Goal: Navigation & Orientation: Find specific page/section

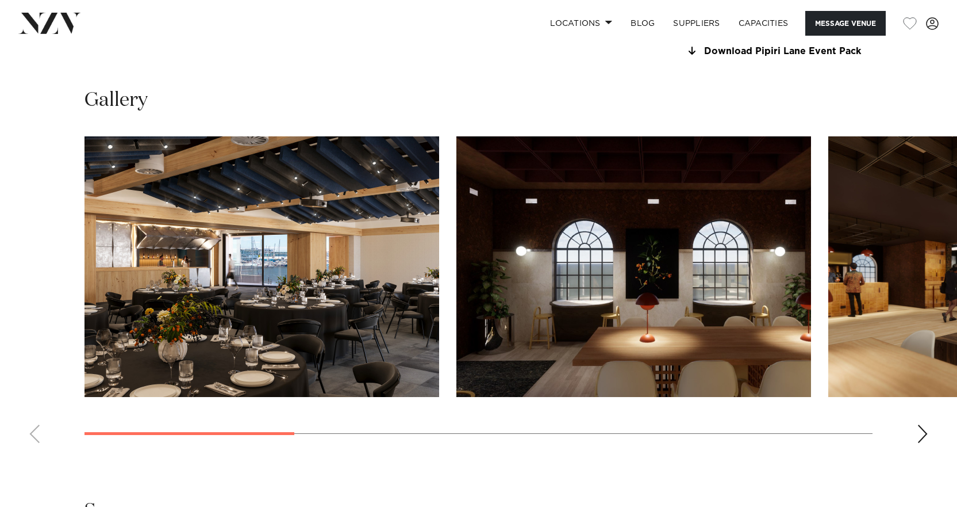
scroll to position [1092, 0]
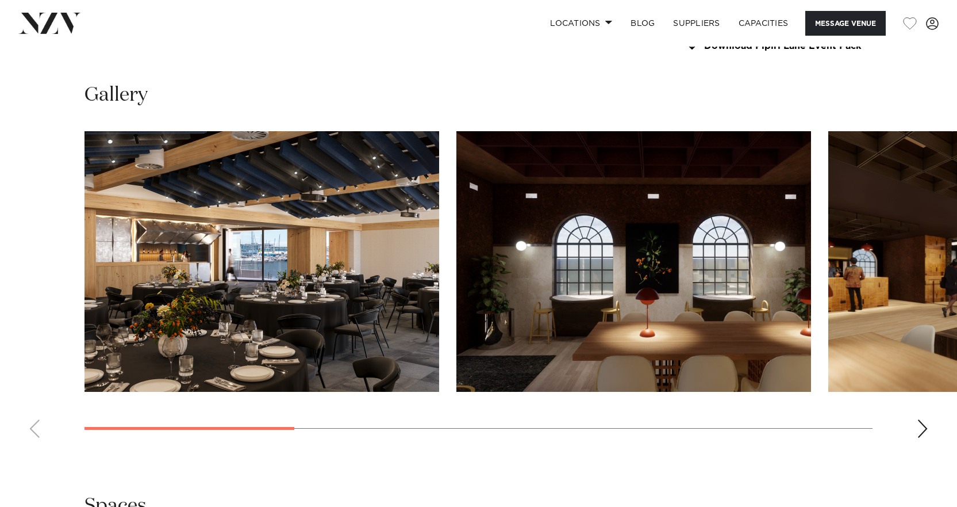
click at [917, 424] on div "Next slide" at bounding box center [922, 428] width 11 height 18
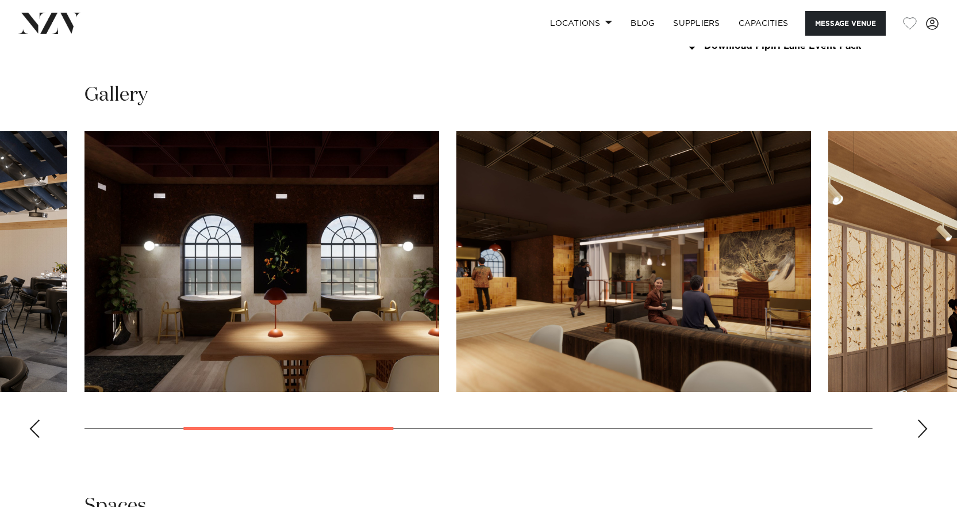
click at [917, 424] on div "Next slide" at bounding box center [922, 428] width 11 height 18
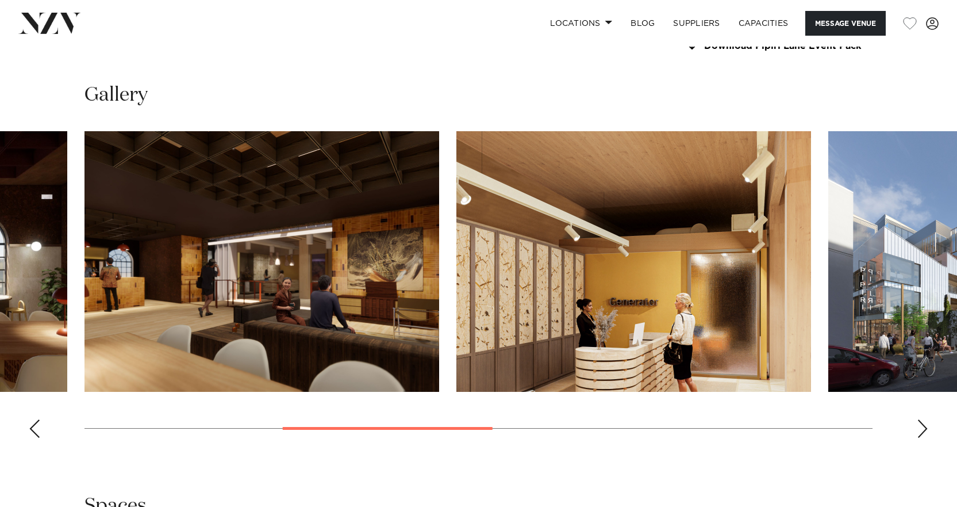
click at [917, 424] on div "Next slide" at bounding box center [922, 428] width 11 height 18
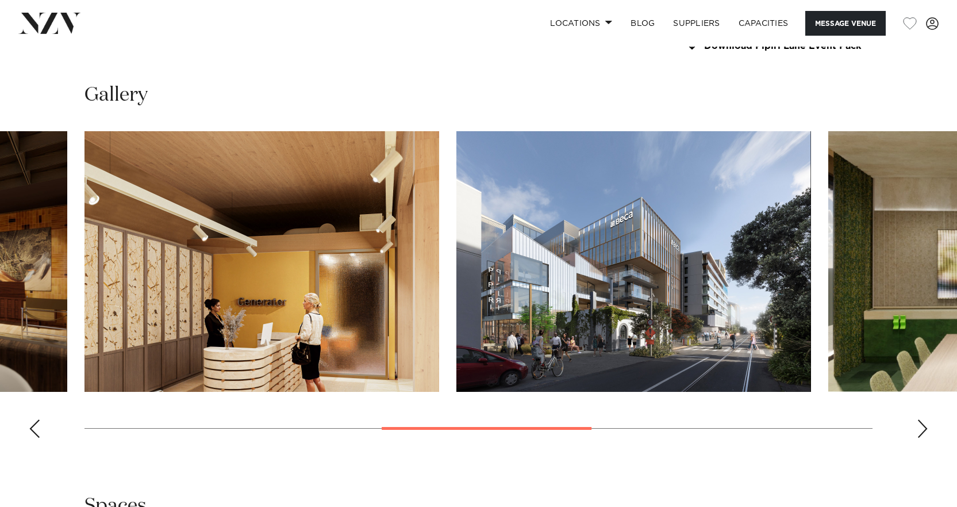
click at [917, 424] on div "Next slide" at bounding box center [922, 428] width 11 height 18
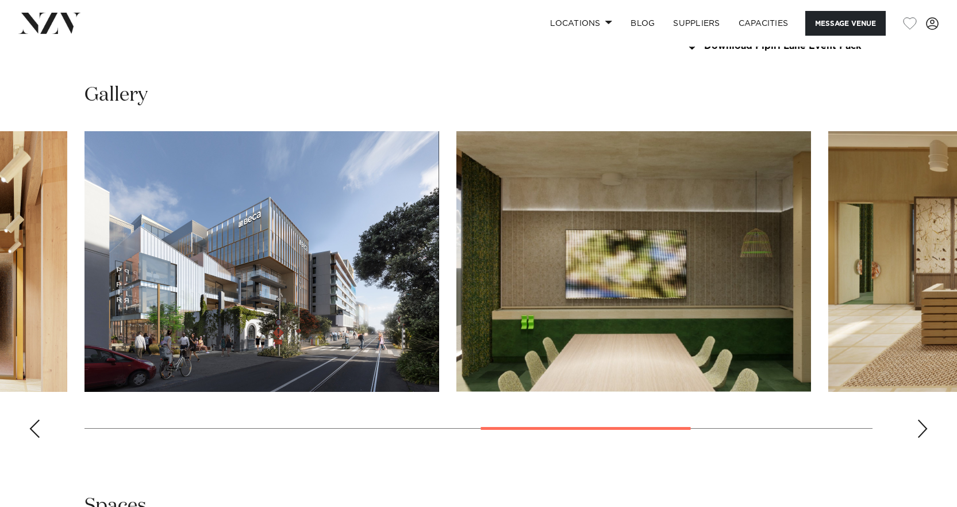
click at [917, 424] on div "Next slide" at bounding box center [922, 428] width 11 height 18
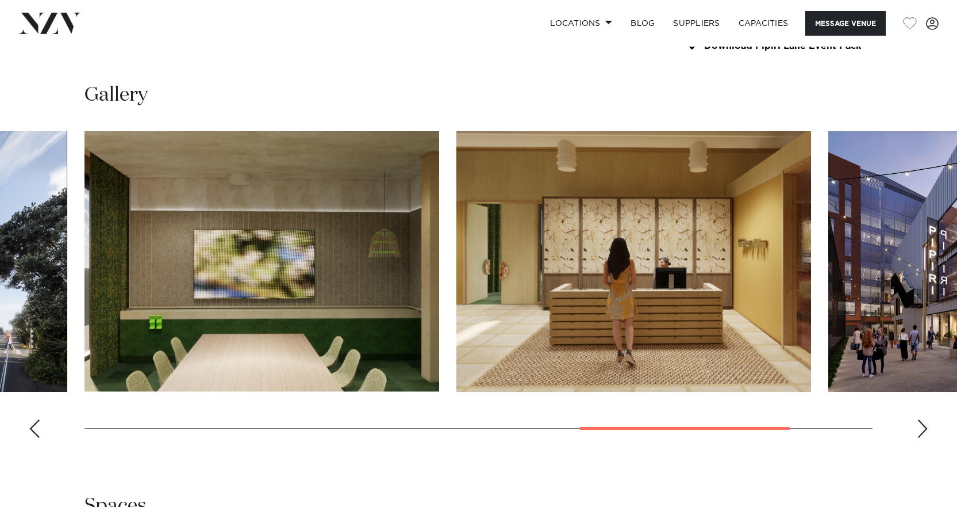
click at [917, 424] on div "Next slide" at bounding box center [922, 428] width 11 height 18
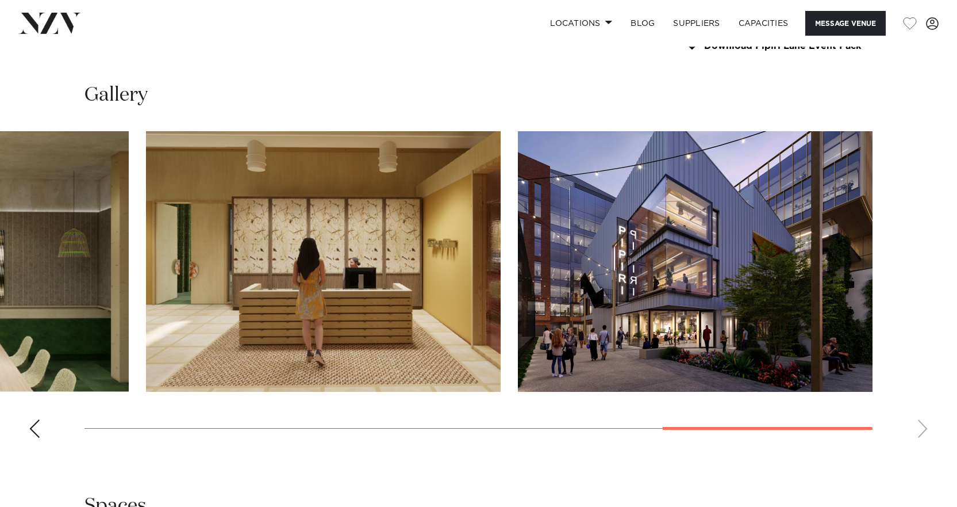
click at [917, 424] on swiper-container at bounding box center [478, 289] width 957 height 316
click at [765, 22] on link "Capacities" at bounding box center [764, 23] width 68 height 25
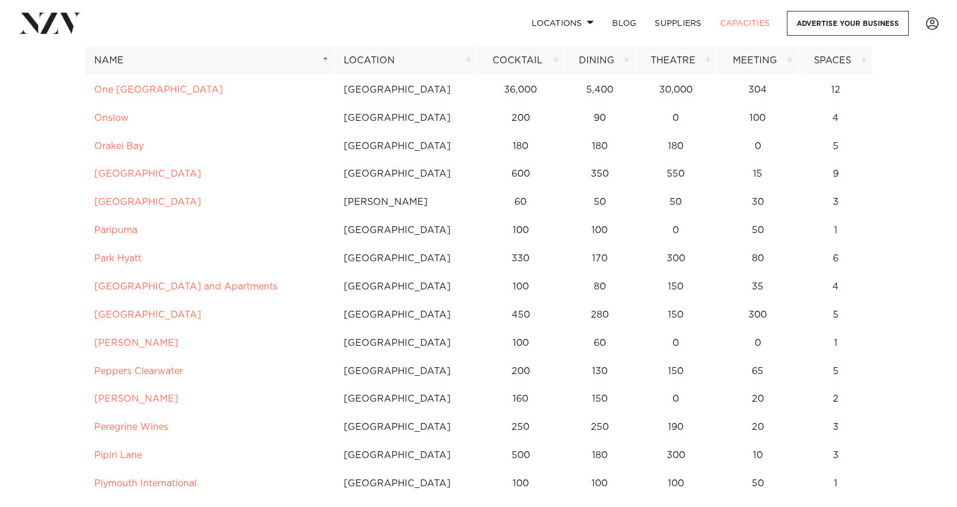
scroll to position [4657, 0]
